Goal: Task Accomplishment & Management: Use online tool/utility

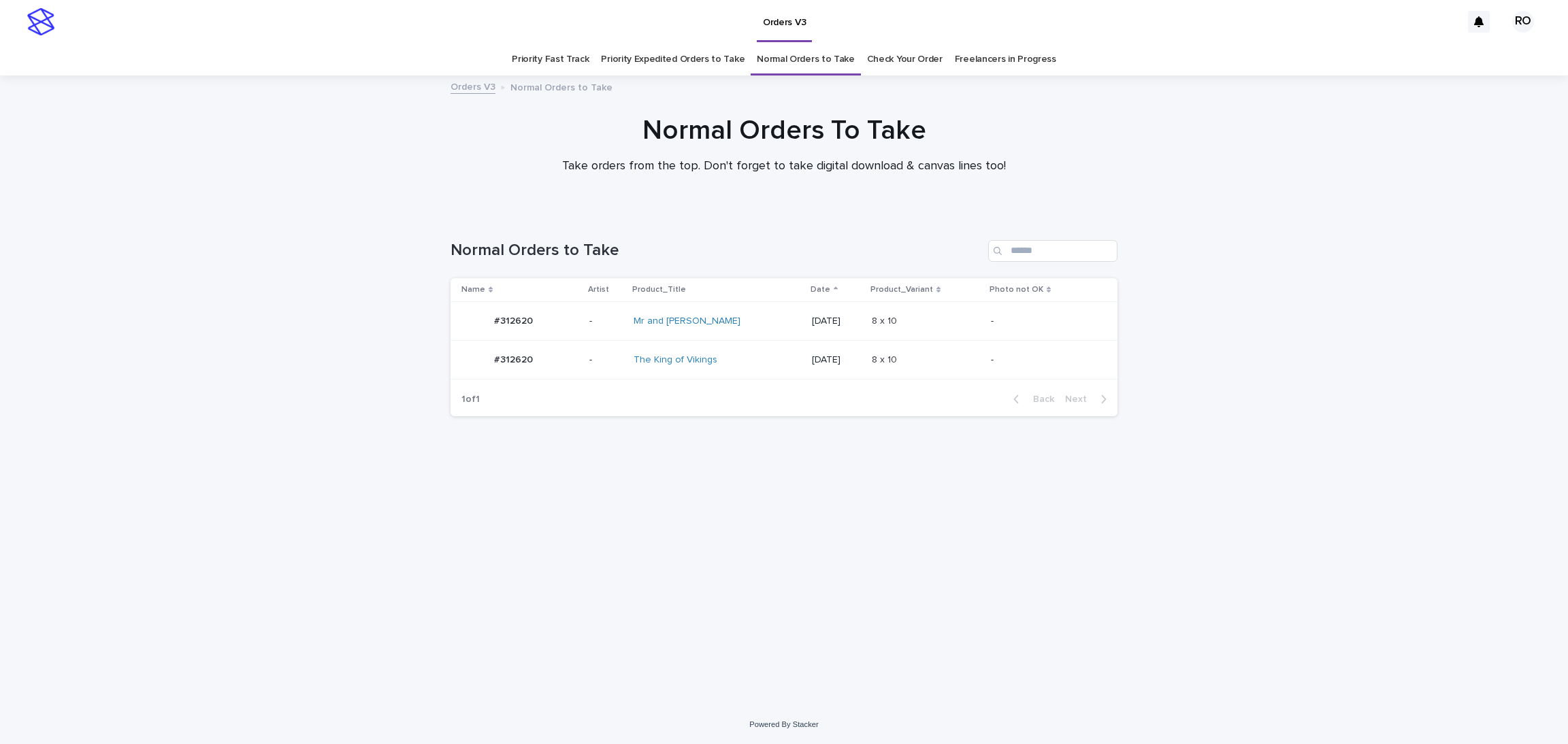
click at [747, 365] on div "The King of Vikings" at bounding box center [690, 361] width 114 height 12
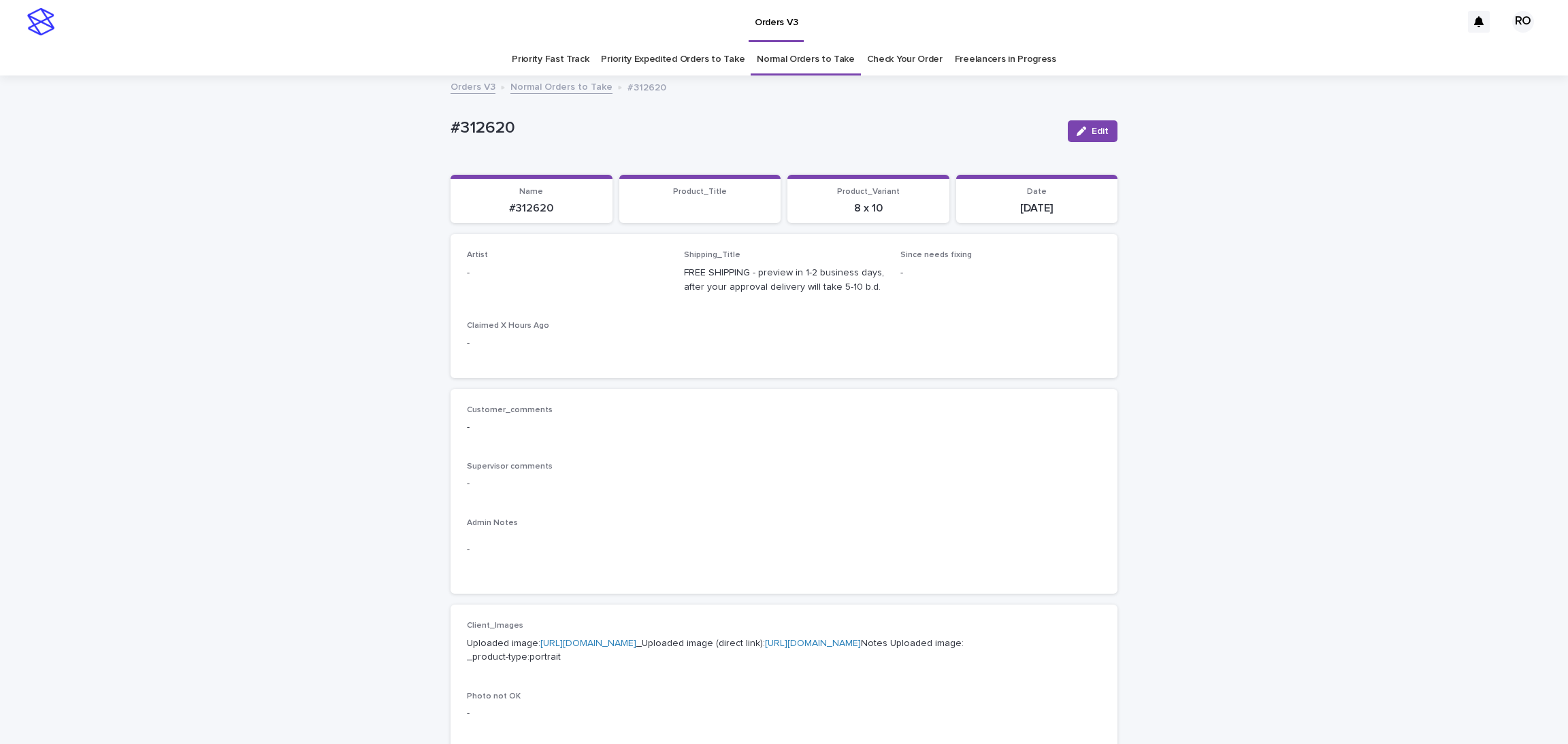
click at [1077, 127] on icon "button" at bounding box center [1081, 131] width 10 height 10
click at [557, 286] on div "Select..." at bounding box center [545, 279] width 155 height 22
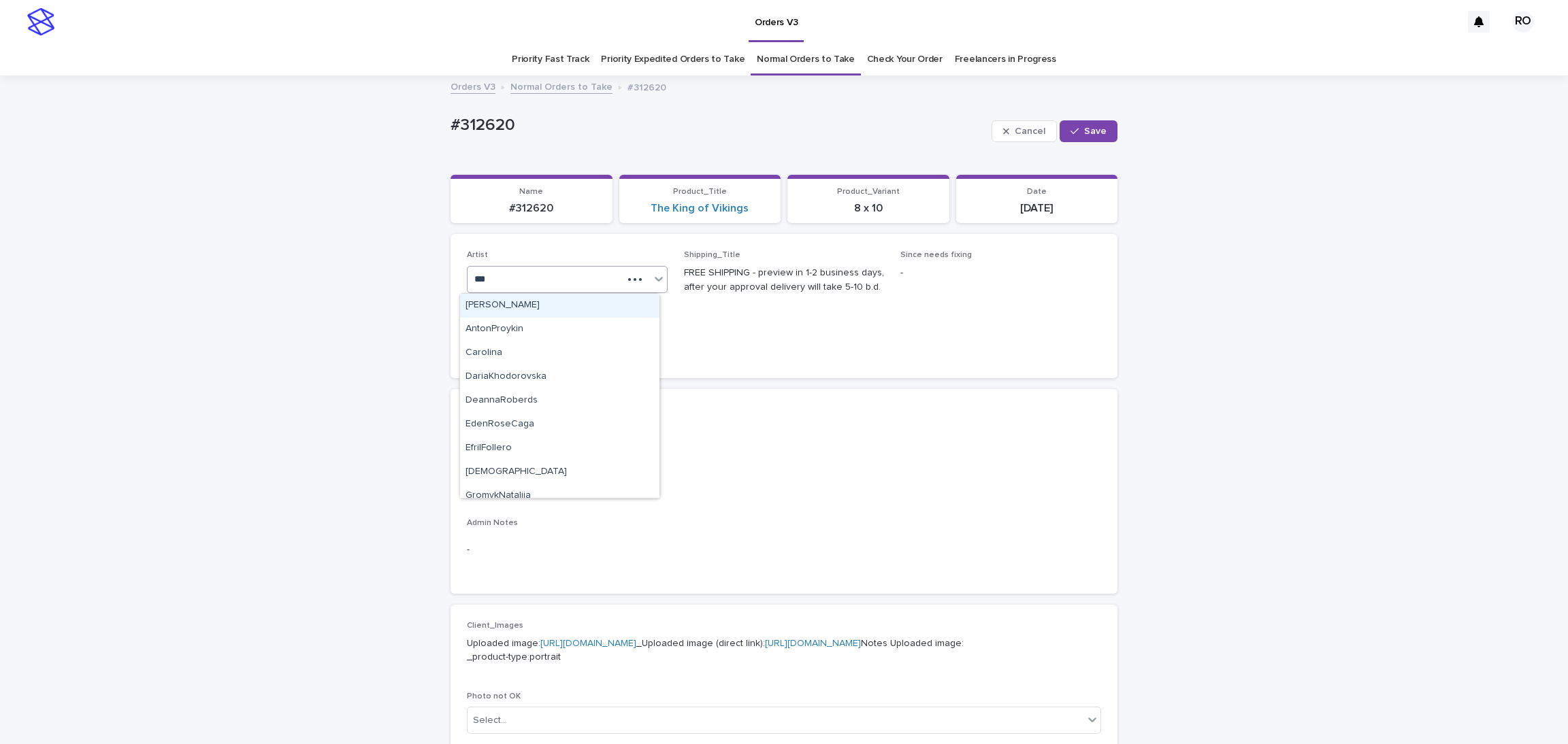
type input "****"
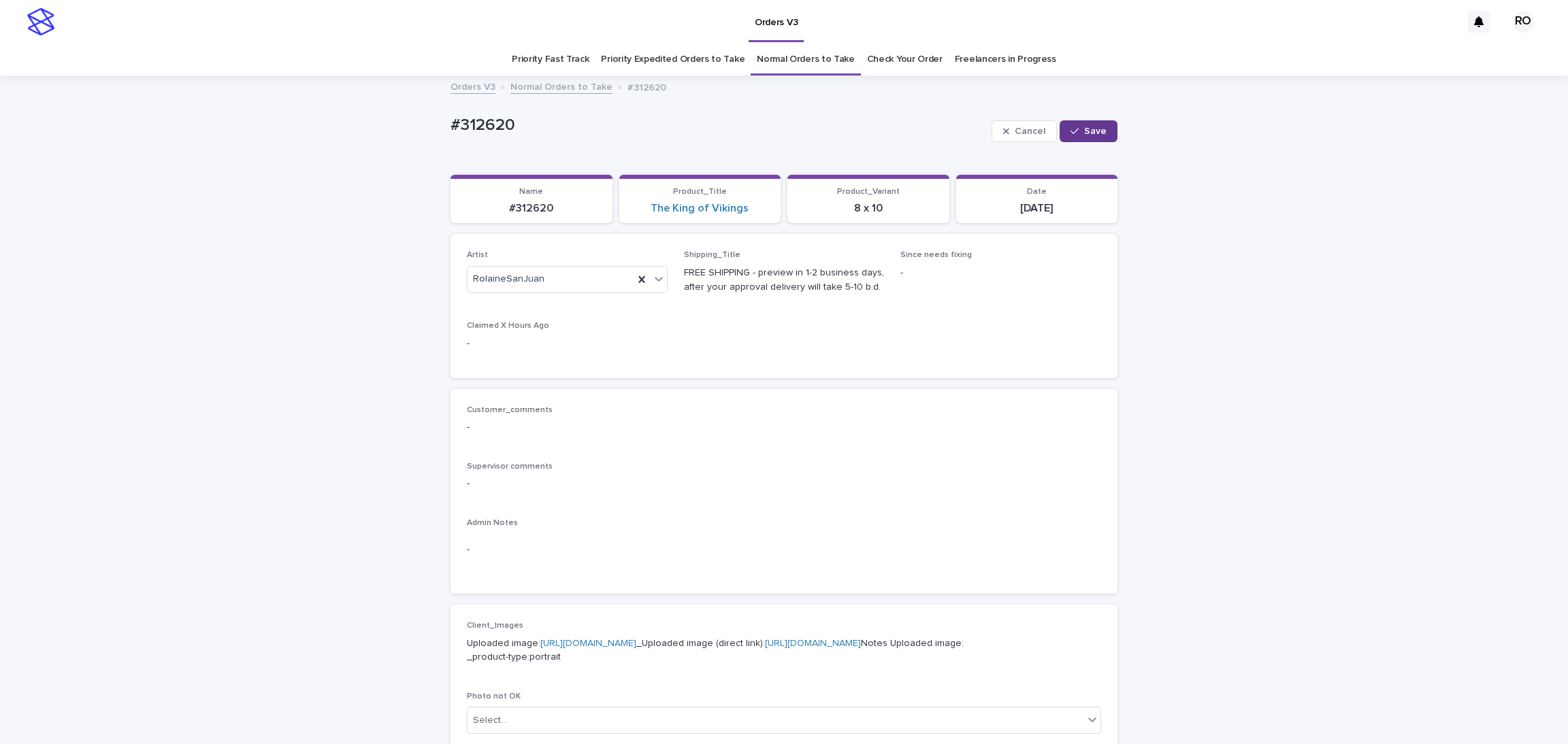
click at [1075, 135] on div "button" at bounding box center [1077, 131] width 13 height 10
click at [807, 57] on link "Normal Orders to Take" at bounding box center [806, 59] width 98 height 32
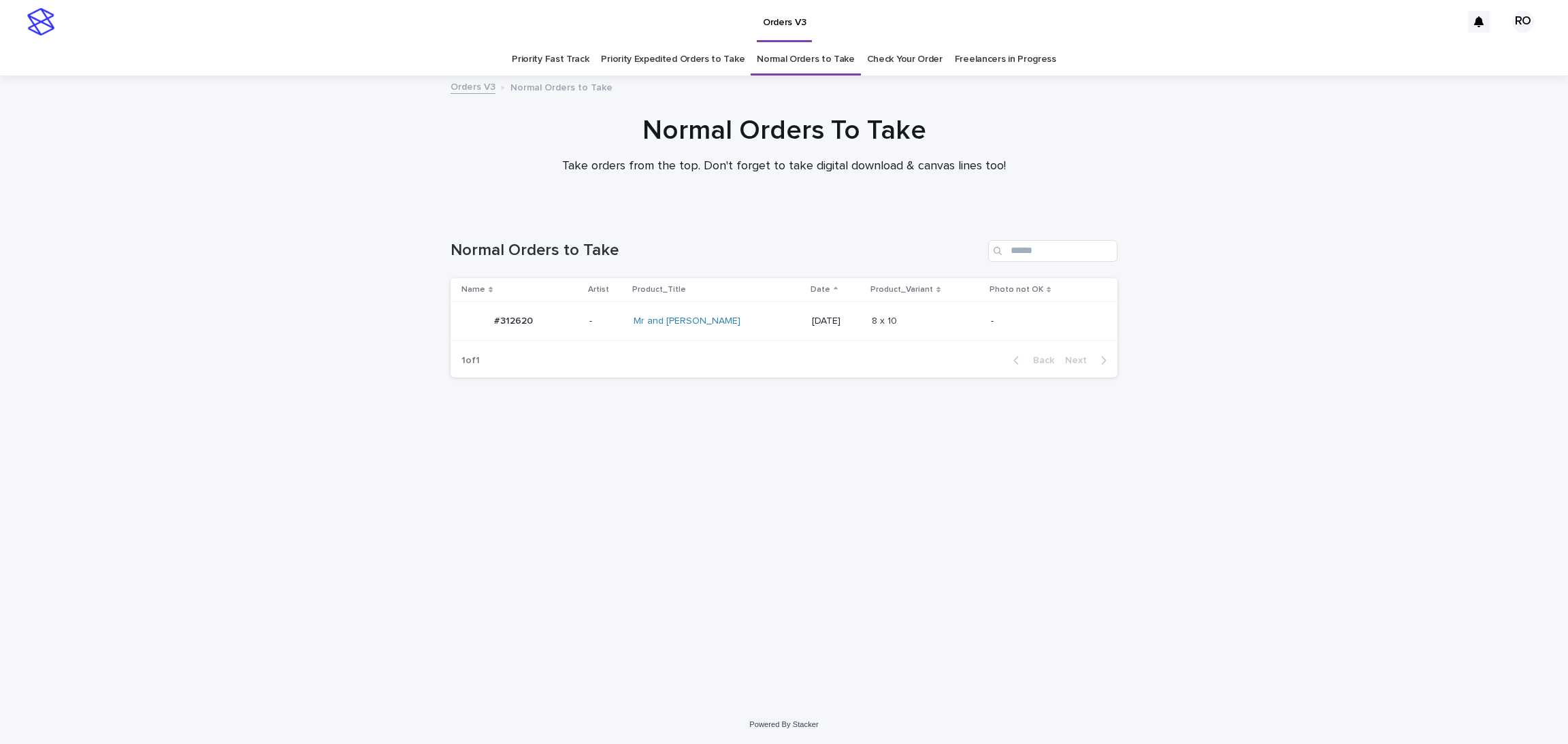
click at [742, 317] on div "Mr and [PERSON_NAME]" at bounding box center [690, 322] width 114 height 12
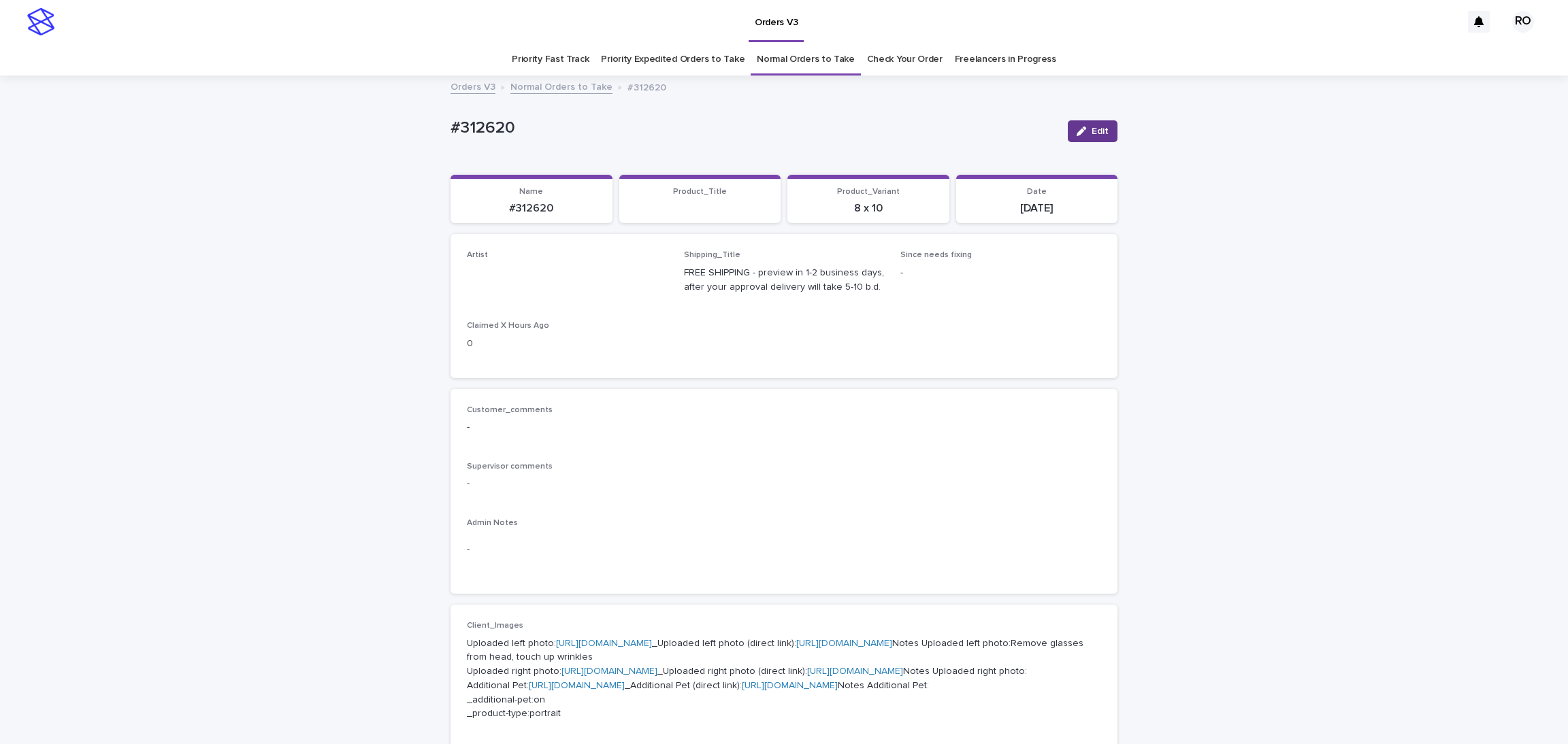
click at [1092, 131] on span "Edit" at bounding box center [1100, 131] width 17 height 10
click at [554, 274] on div "MariiaBuchka" at bounding box center [545, 279] width 155 height 22
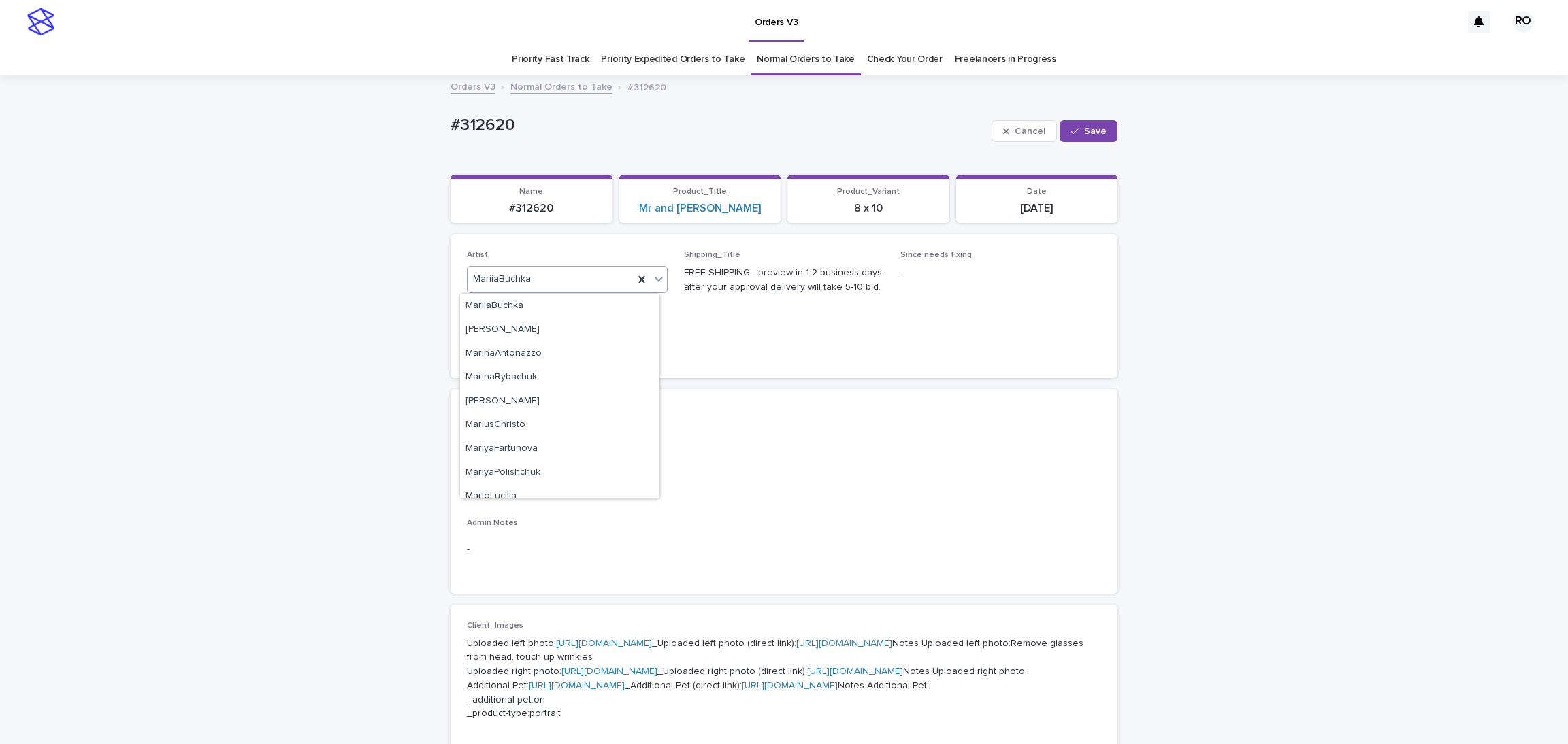
click at [776, 111] on div "#312620 Cancel Save" at bounding box center [784, 131] width 667 height 54
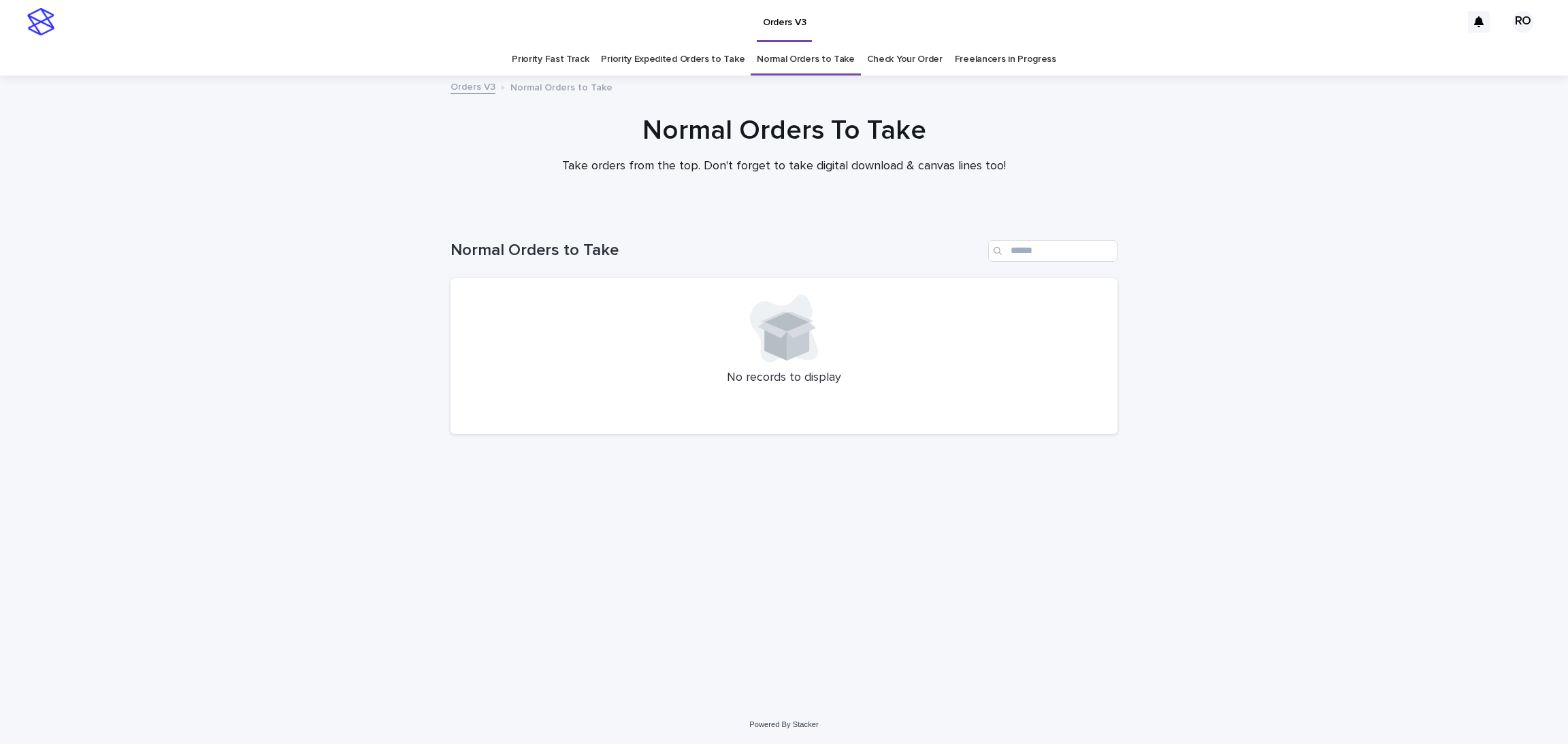
click at [902, 62] on link "Check Your Order" at bounding box center [905, 59] width 76 height 32
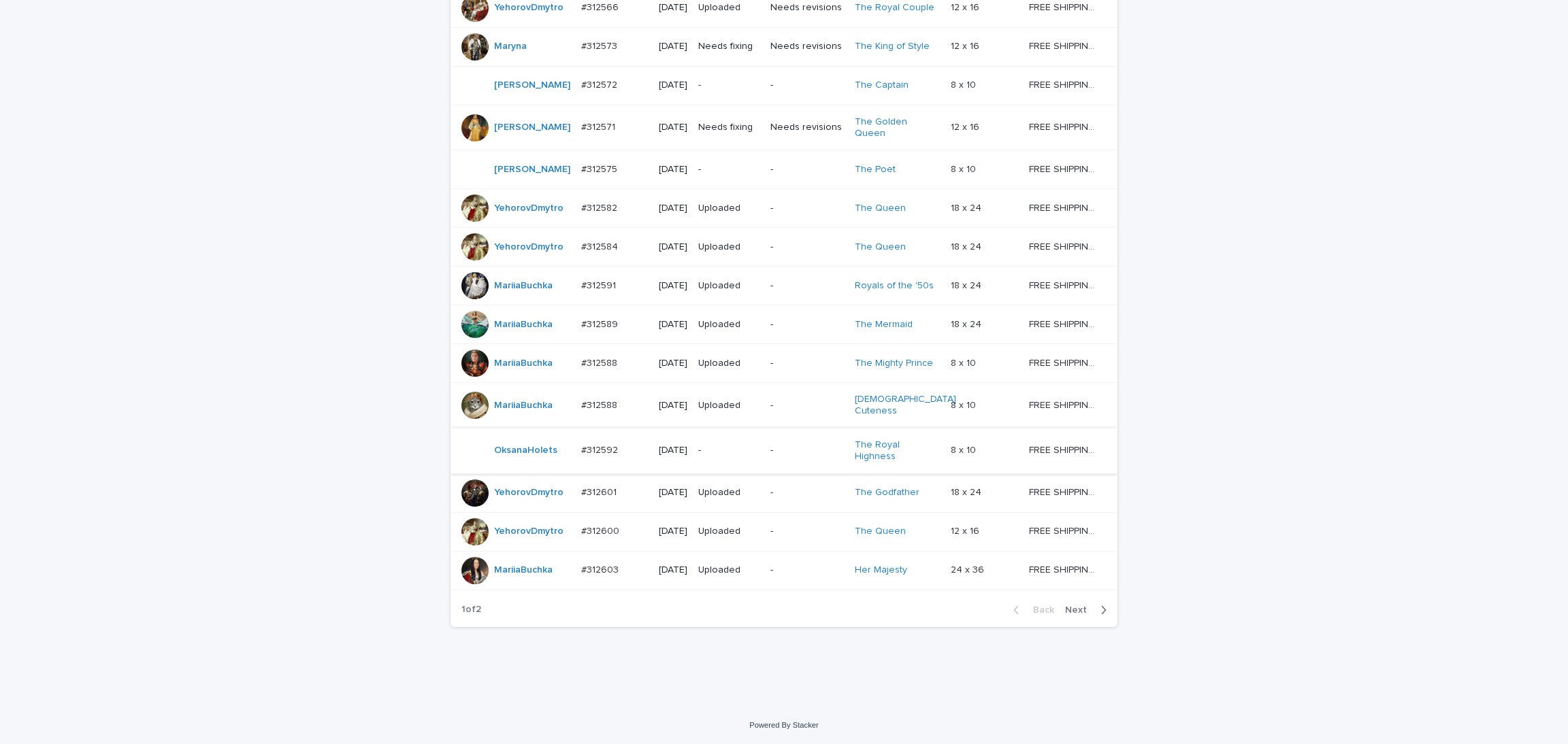
scroll to position [1047, 0]
click at [1066, 614] on button "Next" at bounding box center [1089, 610] width 58 height 13
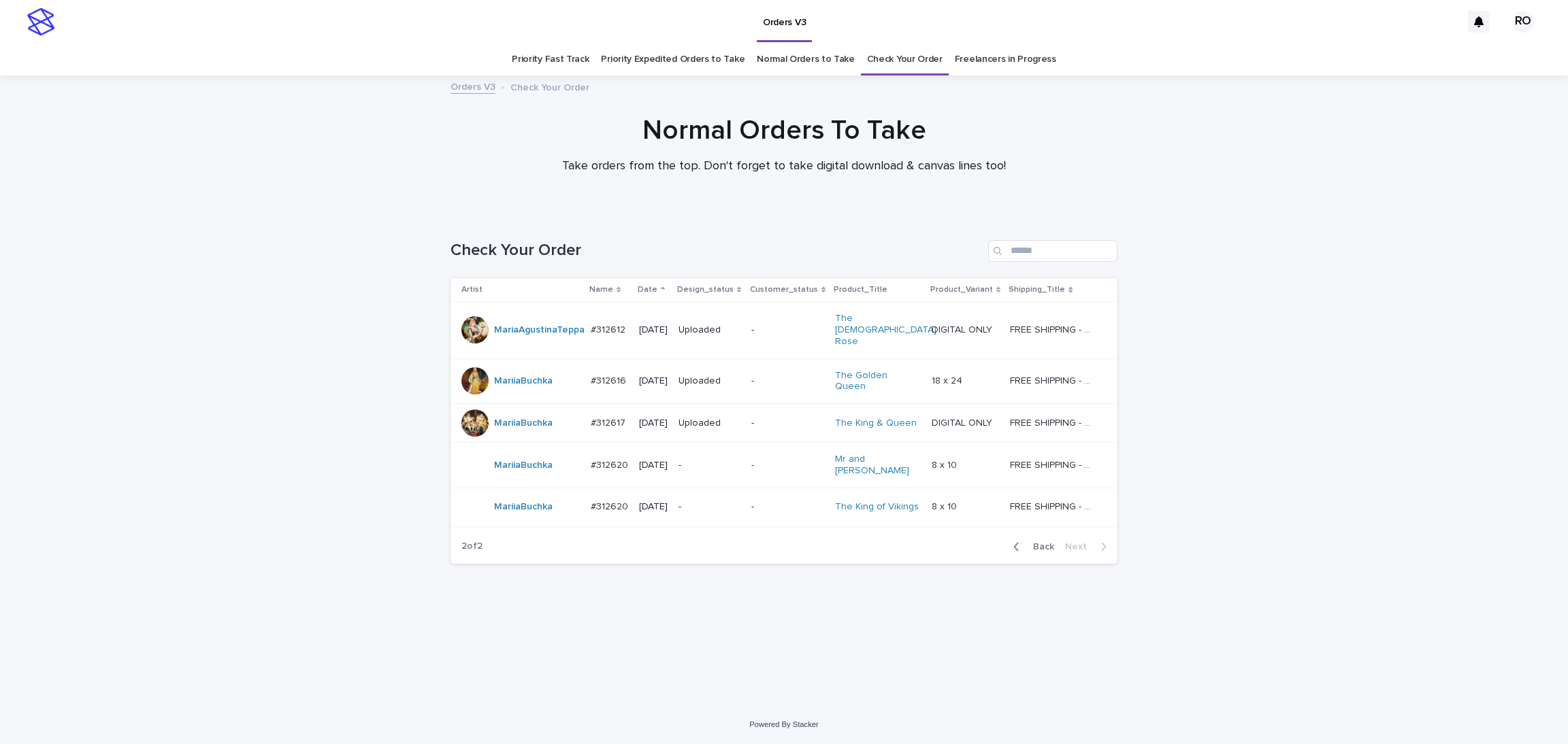
click at [1182, 320] on div "Loading... Saving… Loading... Saving… Check Your Order Artist Name Date Design_…" at bounding box center [784, 459] width 1568 height 493
click at [1039, 542] on span "Back" at bounding box center [1039, 547] width 29 height 10
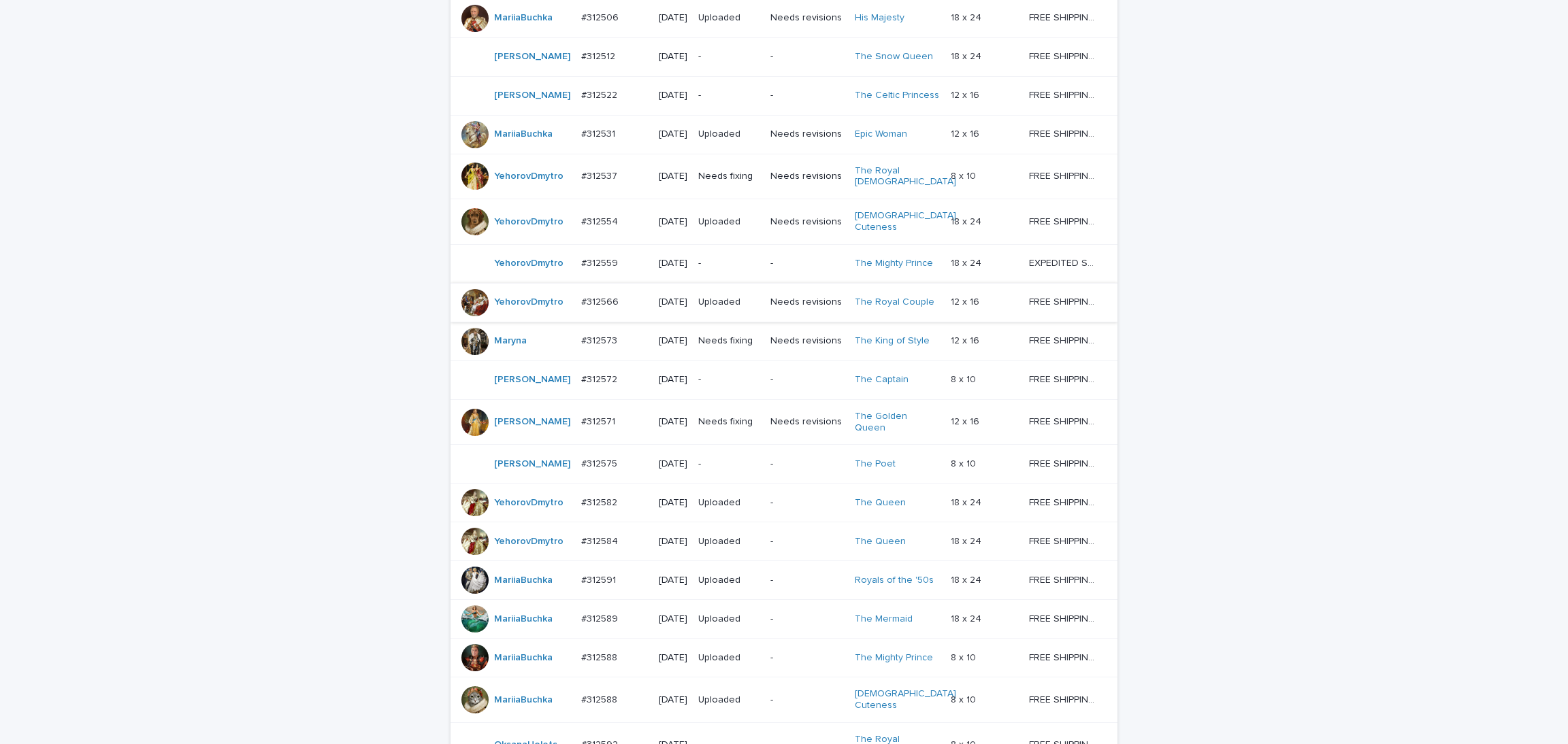
scroll to position [1047, 0]
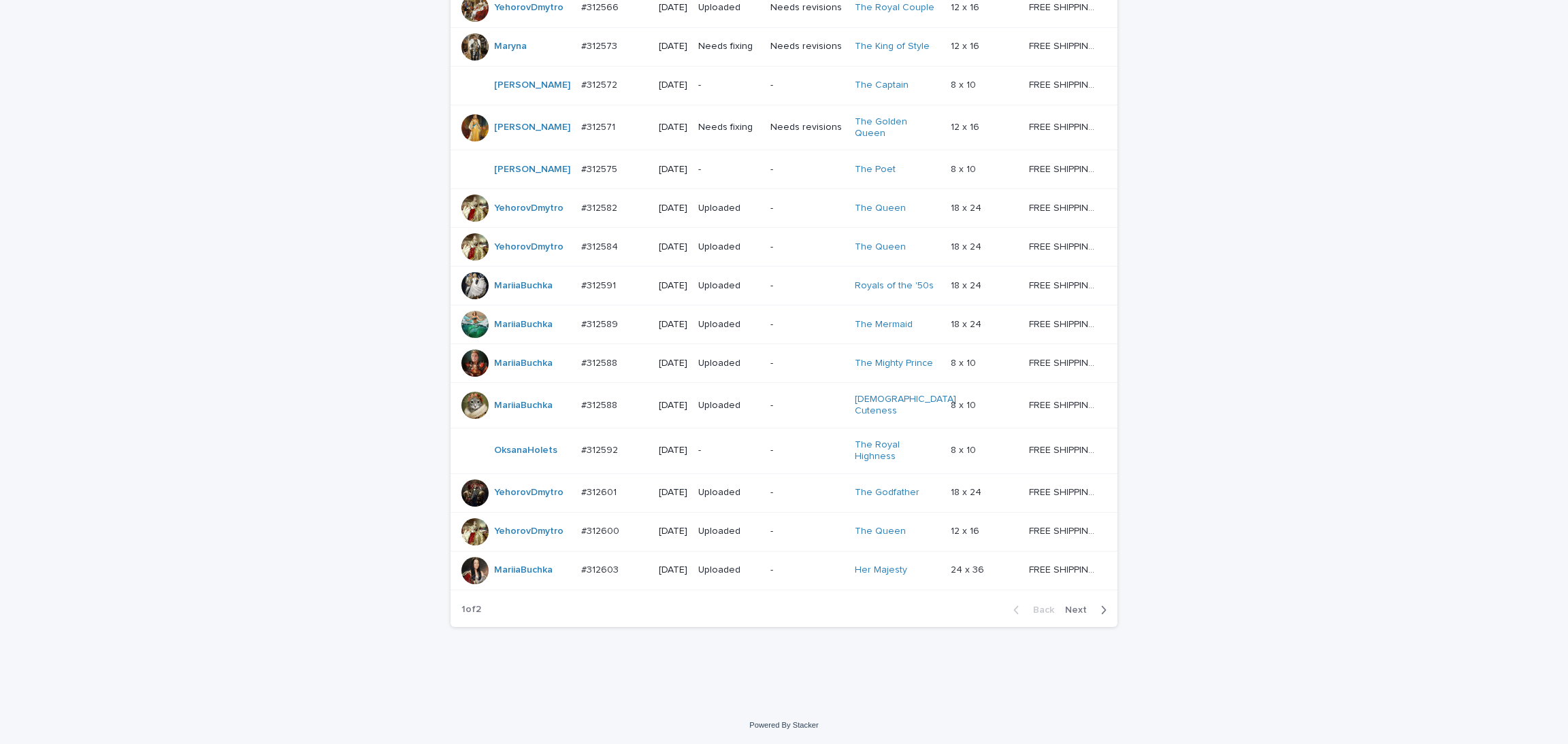
click at [1069, 610] on span "Next" at bounding box center [1080, 610] width 30 height 10
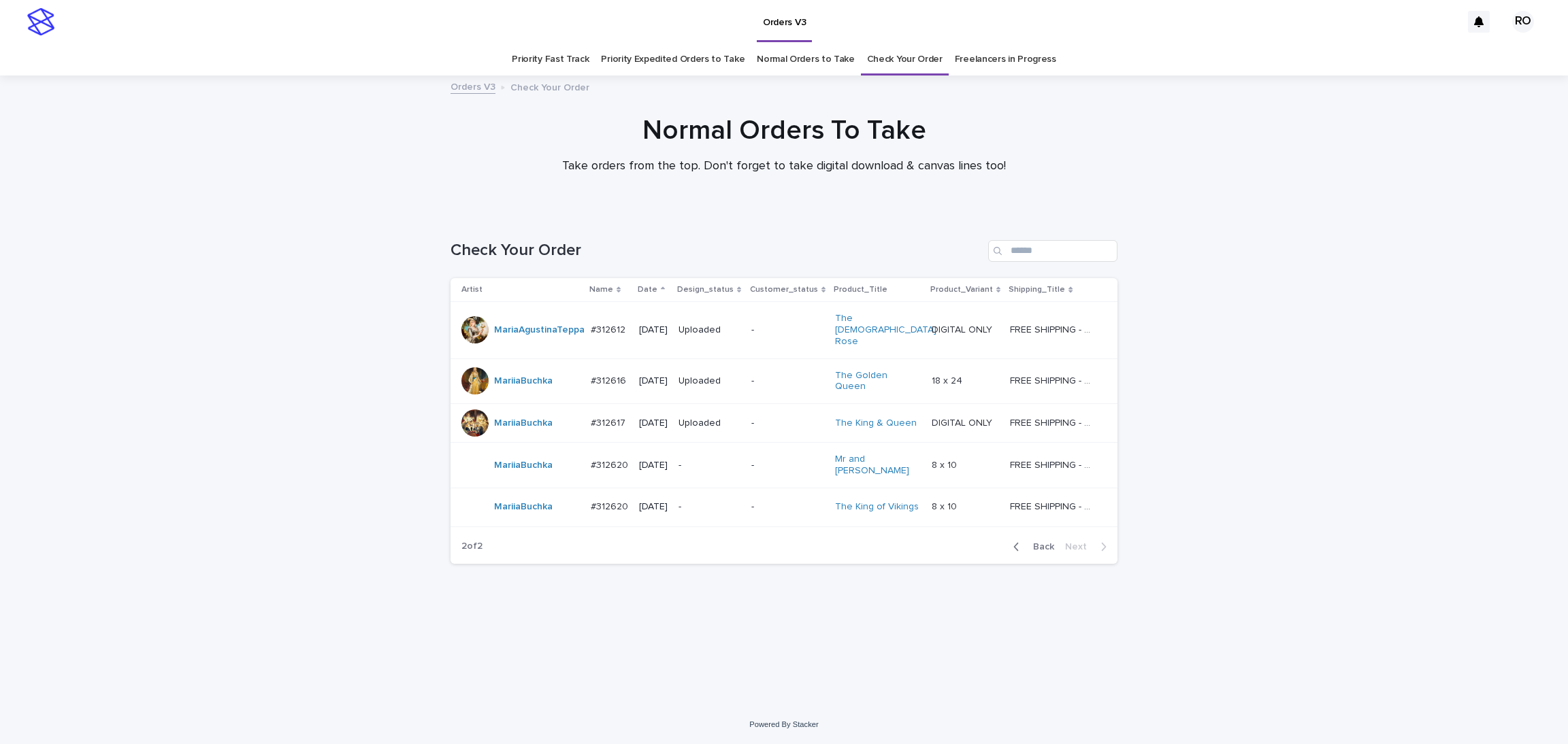
click at [1045, 541] on button "Back" at bounding box center [1031, 547] width 57 height 13
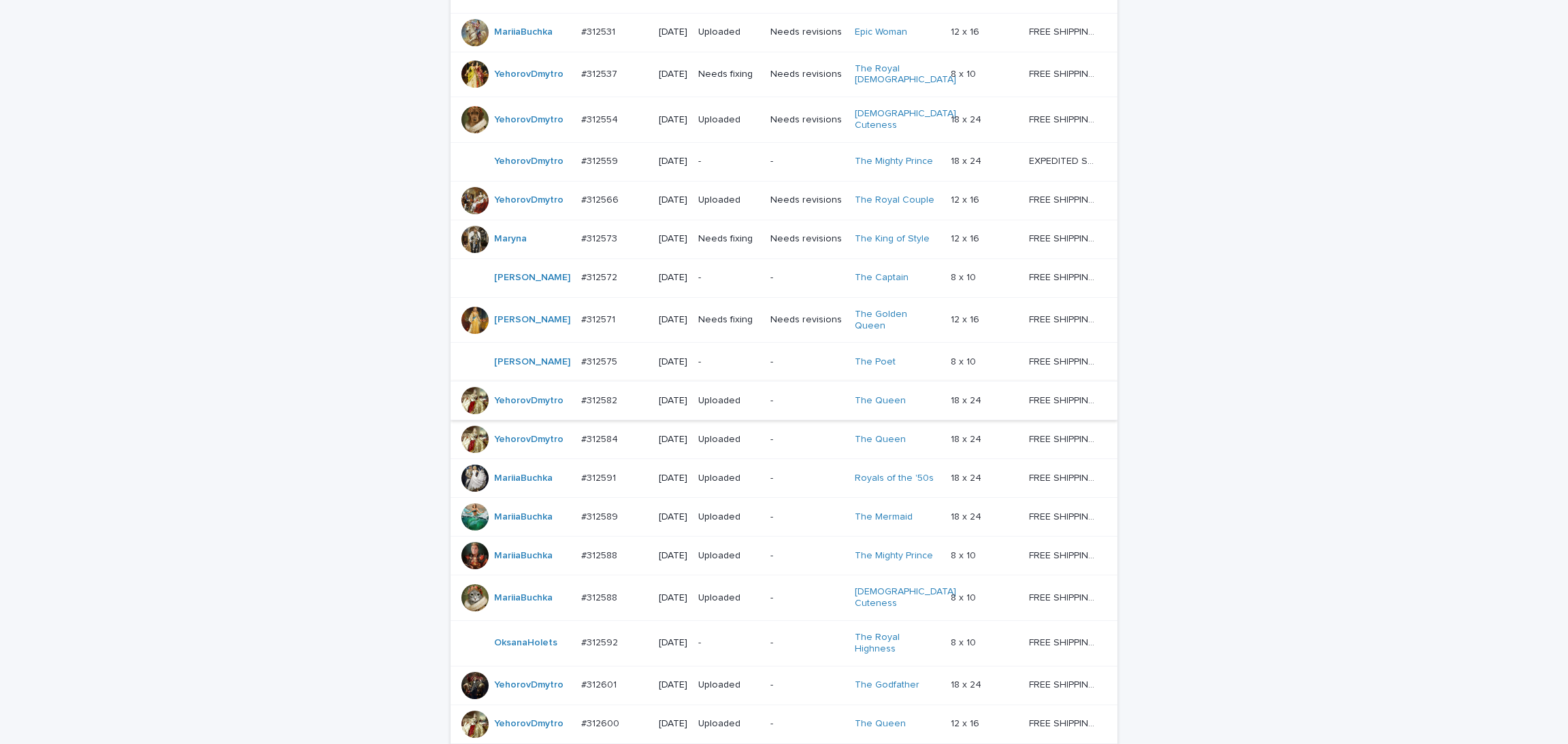
scroll to position [1047, 0]
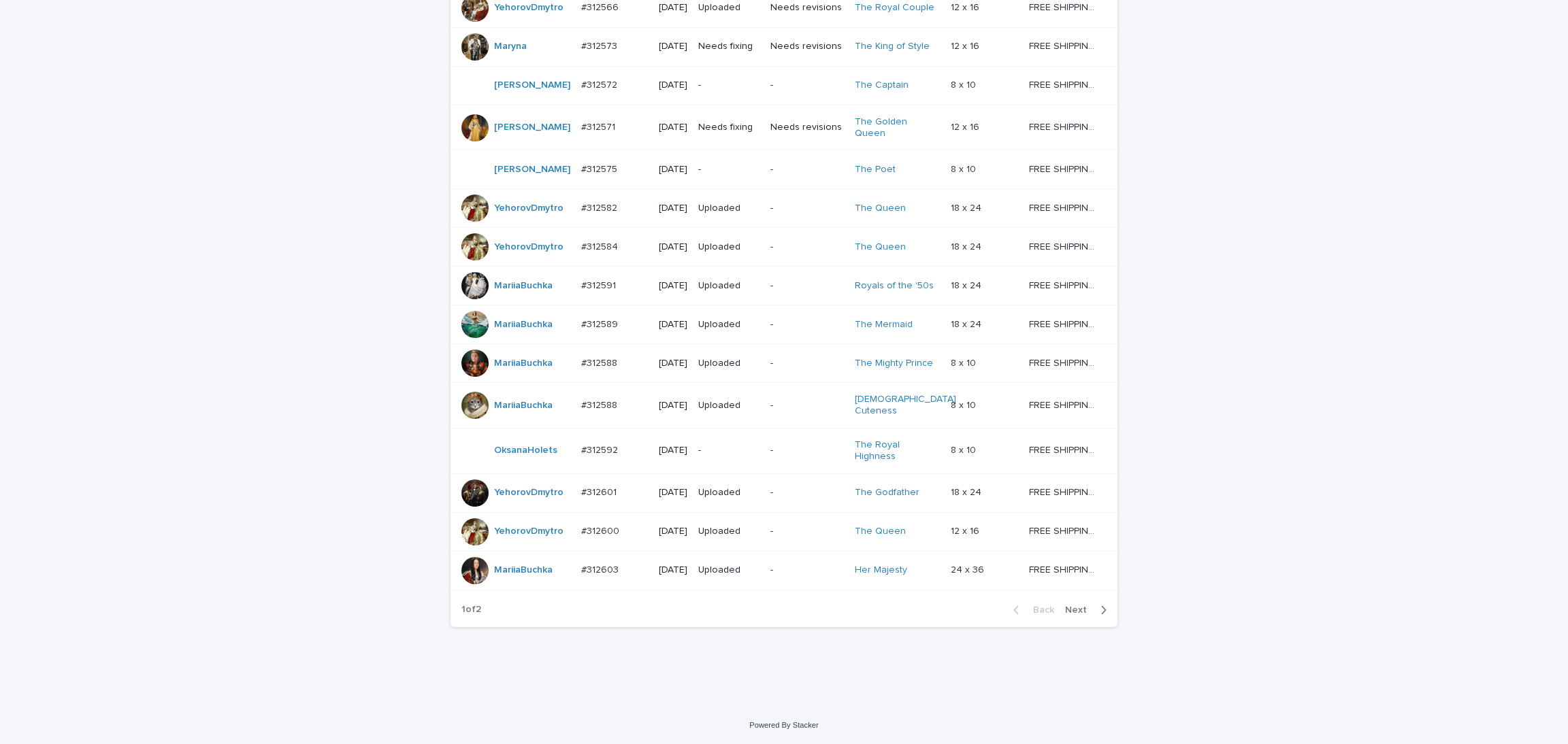
click at [1075, 606] on span "Next" at bounding box center [1080, 610] width 30 height 10
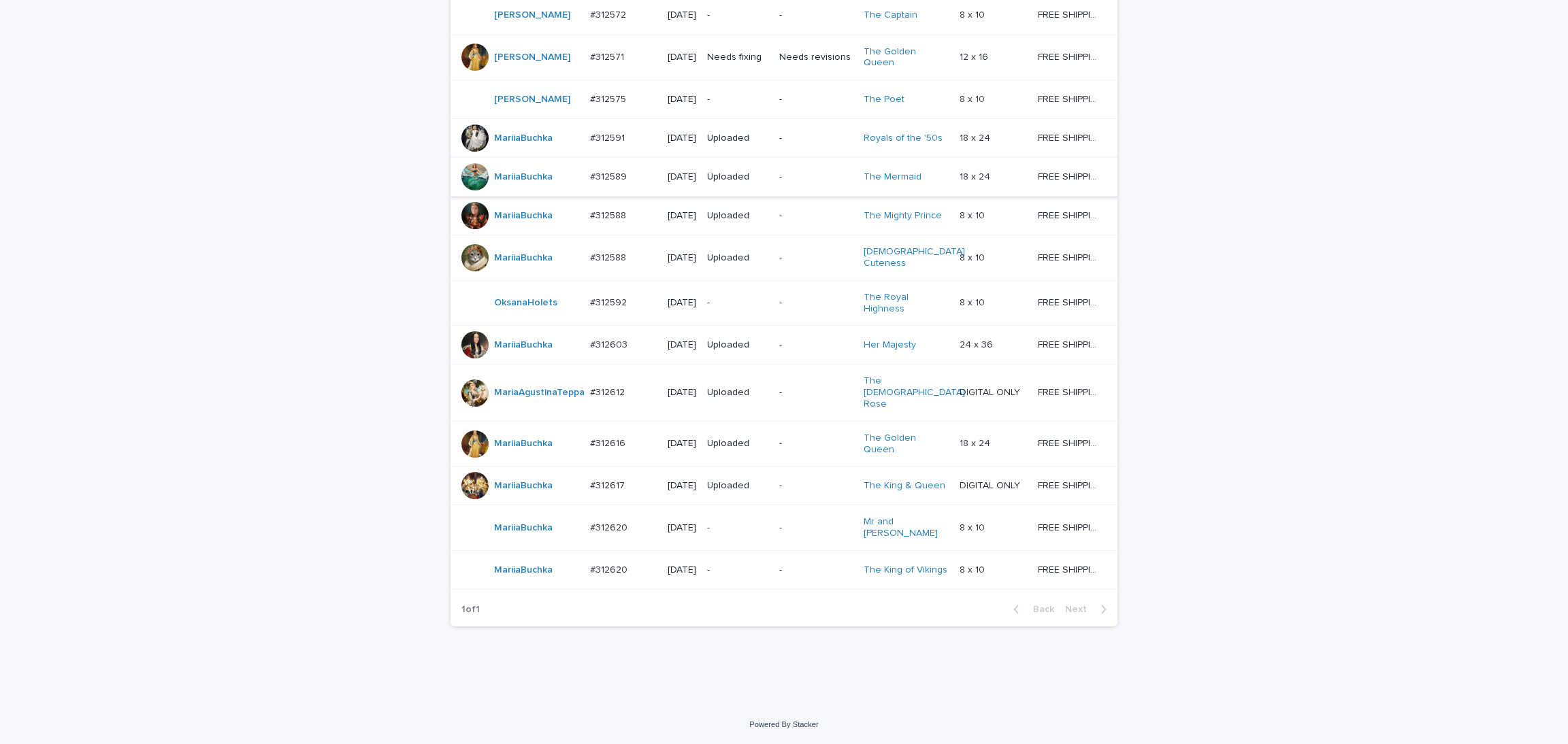
scroll to position [932, 0]
